Goal: Task Accomplishment & Management: Use online tool/utility

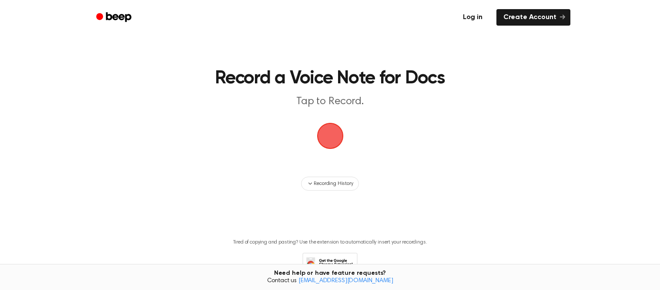
click at [469, 14] on link "Log in" at bounding box center [472, 17] width 37 height 20
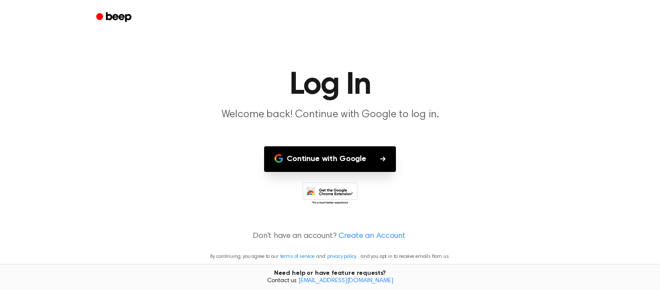
click at [330, 158] on button "Continue with Google" at bounding box center [330, 160] width 132 height 26
click at [343, 161] on button "Continue with Google" at bounding box center [330, 160] width 132 height 26
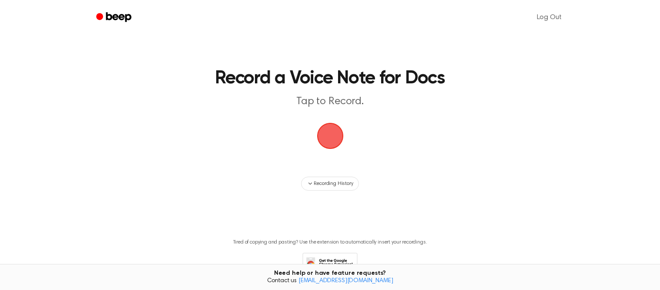
click at [327, 129] on span "button" at bounding box center [330, 136] width 27 height 27
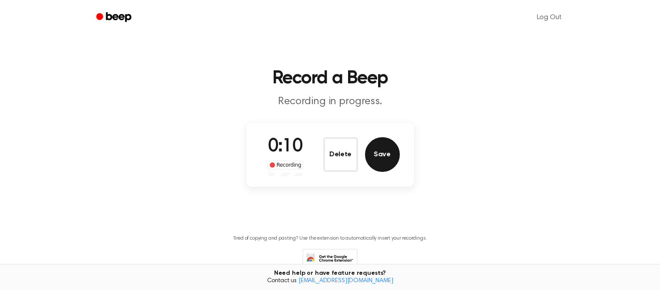
click at [381, 147] on button "Save" at bounding box center [382, 154] width 35 height 35
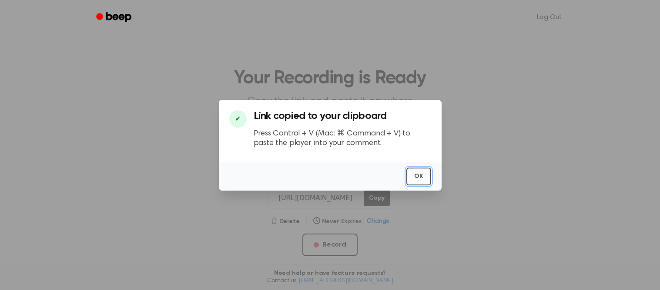
click at [419, 176] on button "OK" at bounding box center [418, 177] width 25 height 18
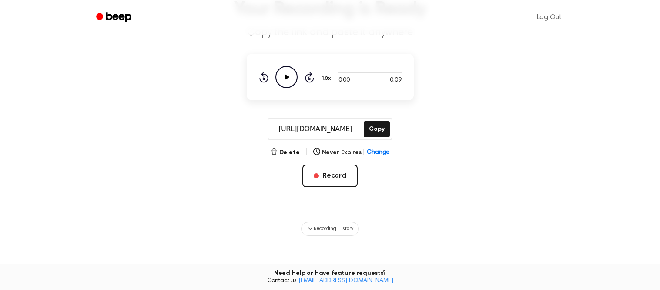
scroll to position [70, 0]
click at [376, 127] on button "Copy" at bounding box center [376, 128] width 26 height 16
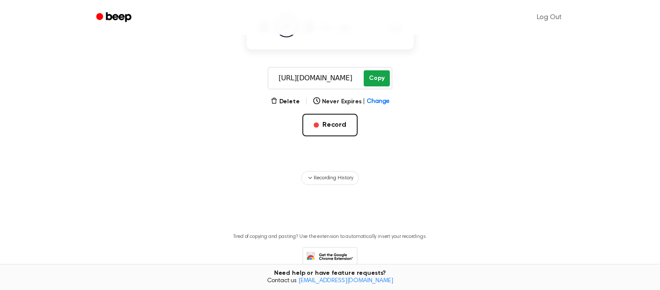
scroll to position [121, 0]
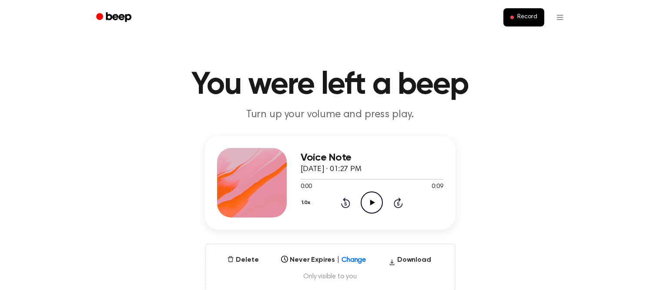
click at [375, 203] on icon "Play Audio" at bounding box center [371, 203] width 22 height 22
click at [392, 266] on icon "button" at bounding box center [391, 262] width 7 height 13
